Goal: Check status: Check status

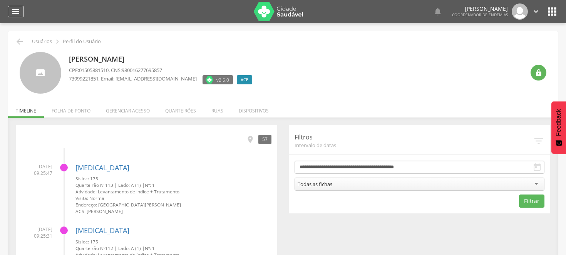
click at [17, 14] on icon "" at bounding box center [15, 11] width 9 height 9
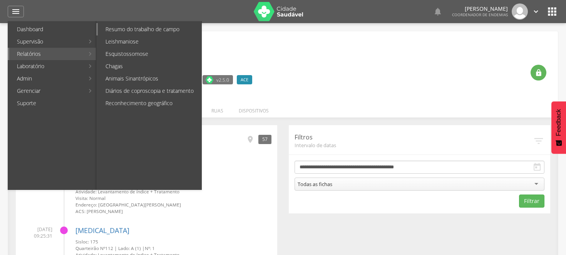
click at [137, 27] on link "Resumo do trabalho de campo" at bounding box center [150, 29] width 104 height 12
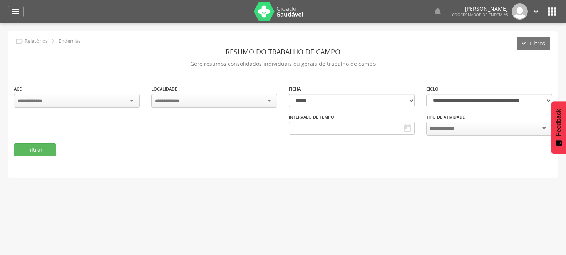
type input "**********"
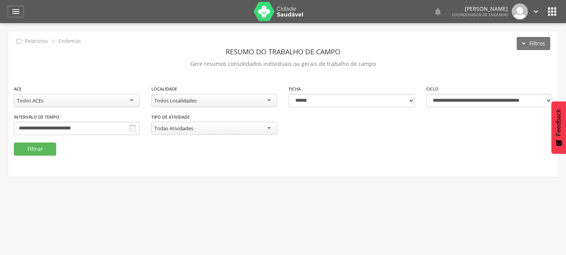
click at [270, 97] on div "Todos Localidades" at bounding box center [214, 100] width 126 height 13
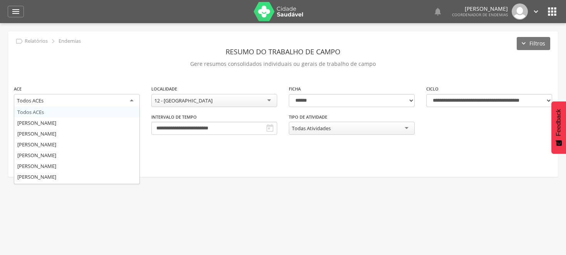
click at [131, 101] on div "Todos ACEs" at bounding box center [77, 101] width 126 height 14
click at [99, 110] on div "**********" at bounding box center [76, 99] width 137 height 29
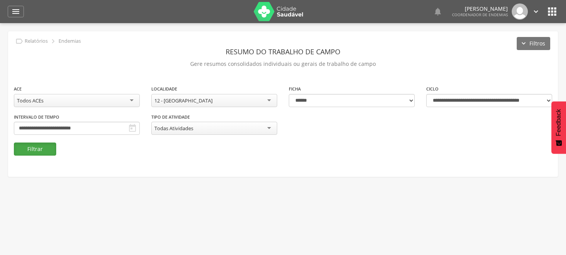
click at [40, 147] on button "Filtrar" at bounding box center [35, 148] width 42 height 13
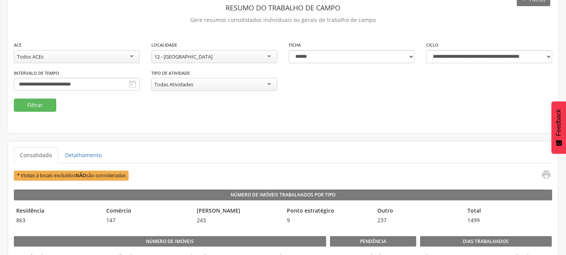
scroll to position [43, 0]
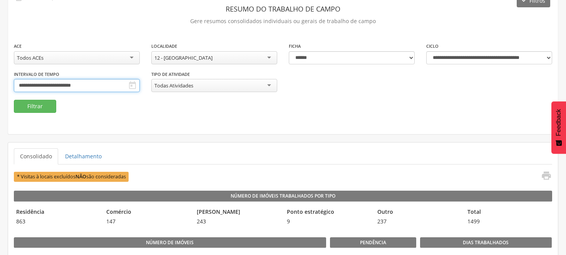
click at [140, 82] on input "**********" at bounding box center [77, 85] width 126 height 13
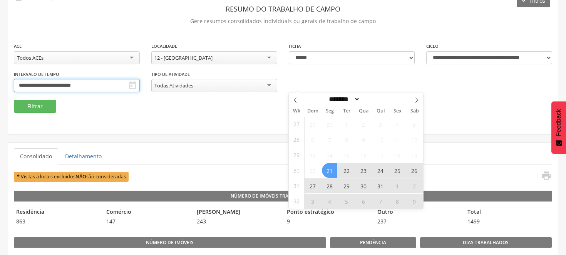
click at [140, 82] on input "**********" at bounding box center [77, 85] width 126 height 13
click at [418, 101] on icon at bounding box center [416, 99] width 5 height 5
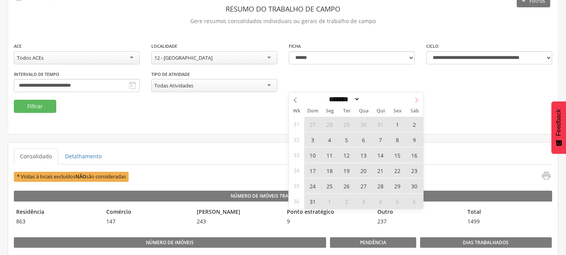
click at [418, 101] on icon at bounding box center [416, 99] width 5 height 5
select select "*"
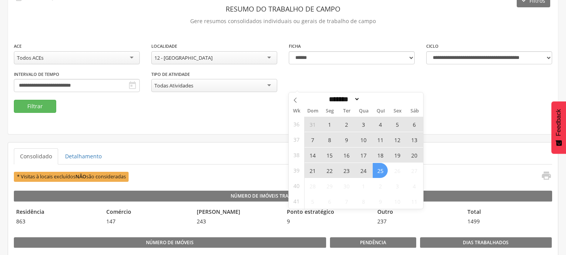
click at [312, 152] on span "14" at bounding box center [312, 154] width 15 height 15
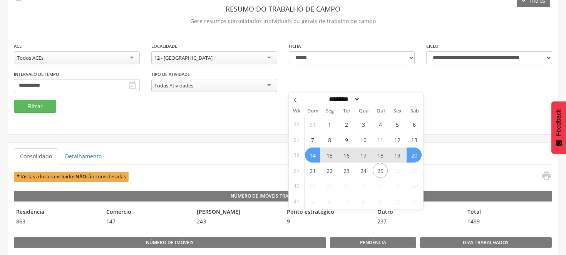
click at [413, 153] on span "20" at bounding box center [413, 154] width 15 height 15
type input "**********"
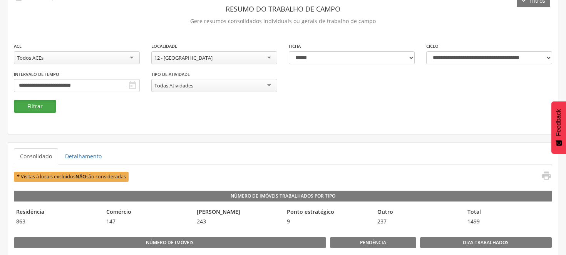
click at [50, 104] on button "Filtrar" at bounding box center [35, 106] width 42 height 13
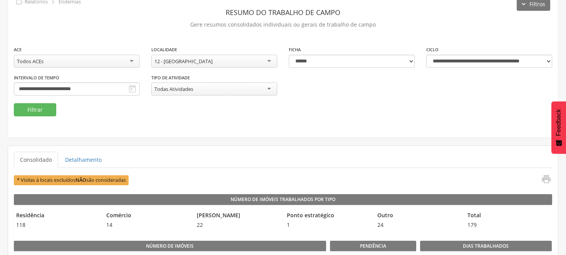
scroll to position [0, 0]
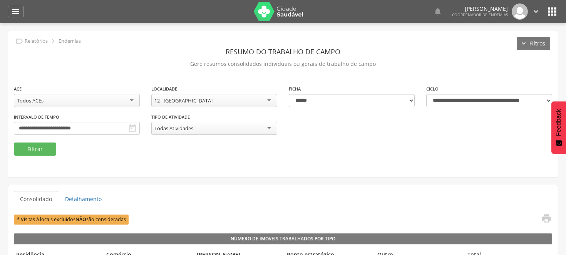
click at [269, 100] on div "12 - [GEOGRAPHIC_DATA]" at bounding box center [214, 100] width 126 height 13
click at [21, 149] on button "Filtrar" at bounding box center [35, 148] width 42 height 13
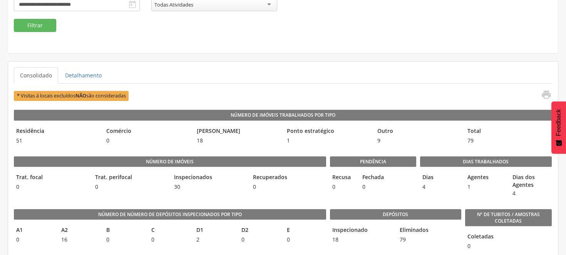
scroll to position [66, 0]
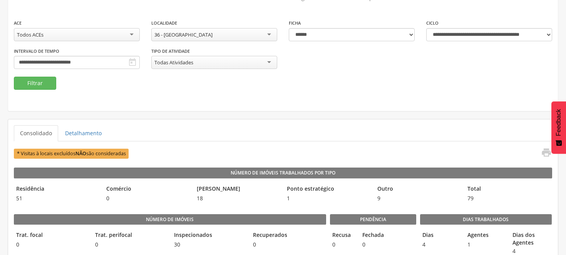
click at [269, 31] on div "36 - [GEOGRAPHIC_DATA]" at bounding box center [214, 34] width 126 height 13
click at [40, 81] on button "Filtrar" at bounding box center [35, 83] width 42 height 13
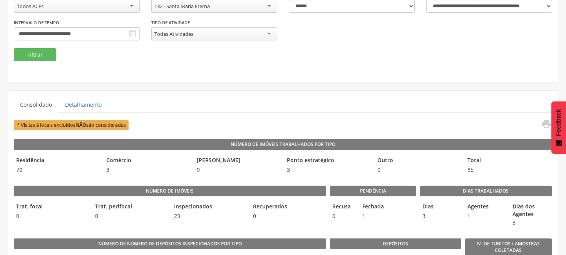
scroll to position [109, 0]
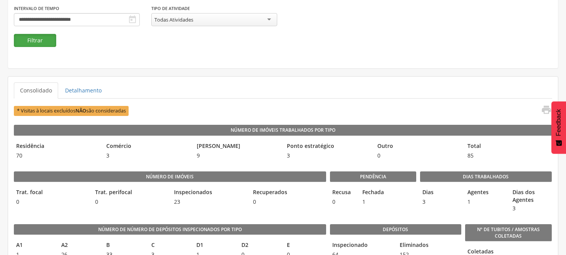
click at [33, 43] on button "Filtrar" at bounding box center [35, 40] width 42 height 13
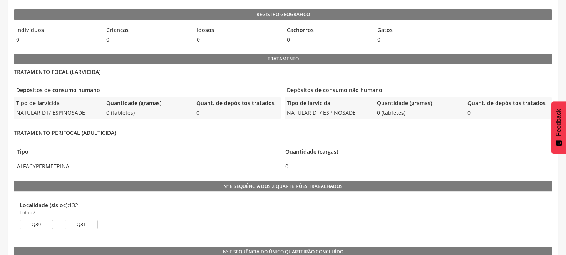
scroll to position [374, 0]
